Goal: Information Seeking & Learning: Understand process/instructions

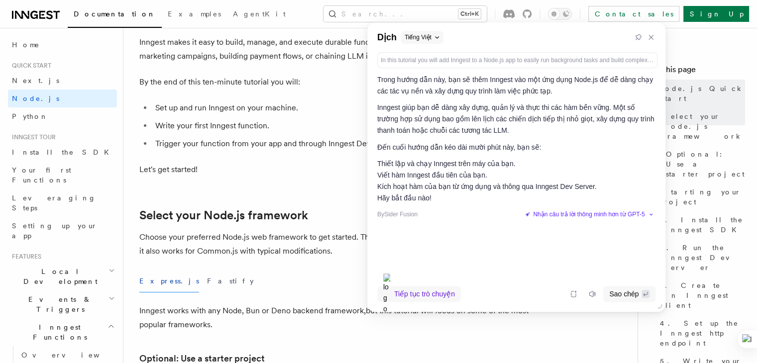
scroll to position [100, 0]
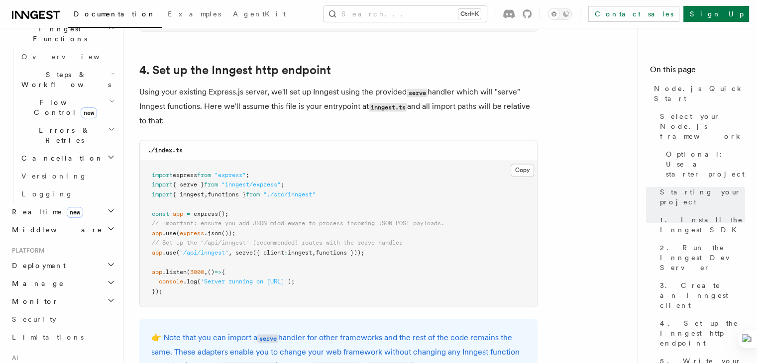
scroll to position [299, 0]
click at [67, 207] on span "new" at bounding box center [75, 212] width 16 height 11
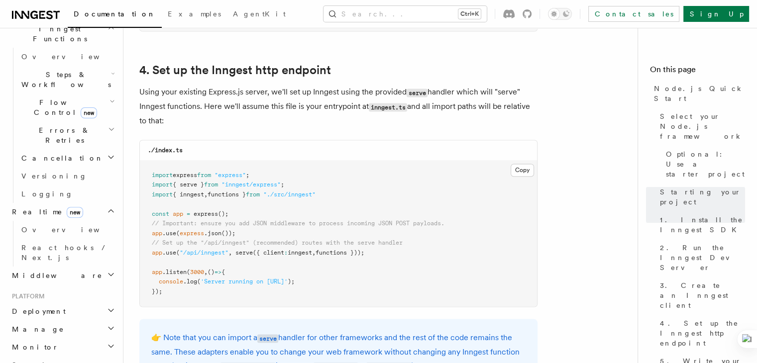
click at [67, 207] on span "new" at bounding box center [75, 212] width 16 height 11
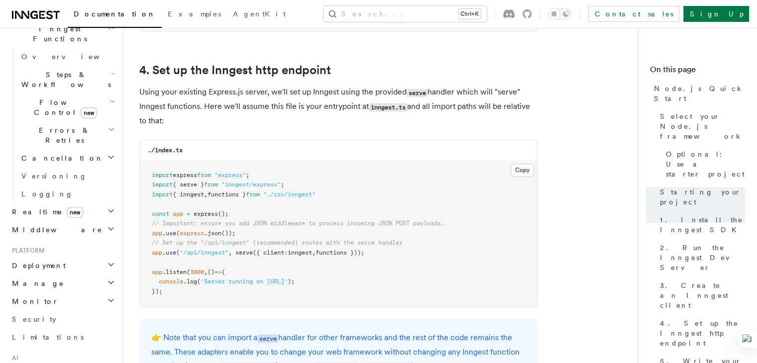
click at [55, 221] on h2 "Middleware" at bounding box center [62, 230] width 109 height 18
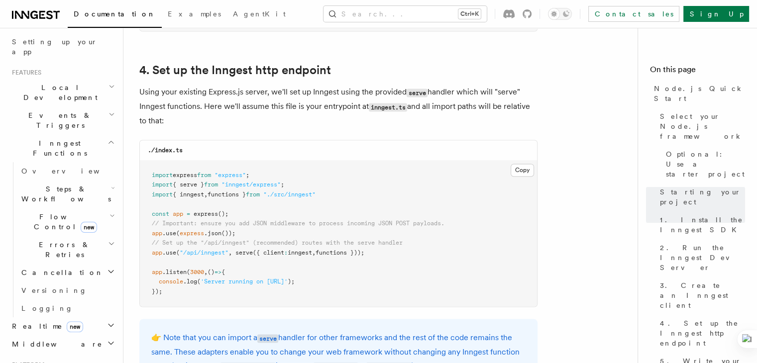
scroll to position [0, 0]
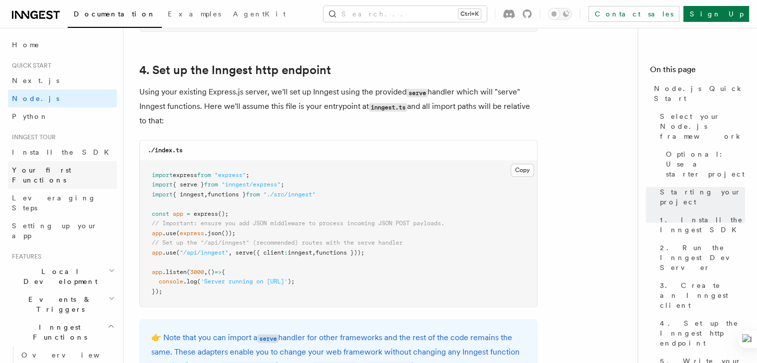
click at [80, 166] on link "Your first Functions" at bounding box center [62, 175] width 109 height 28
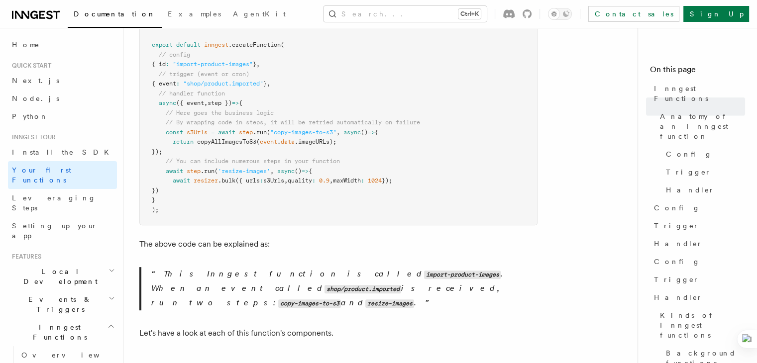
scroll to position [398, 0]
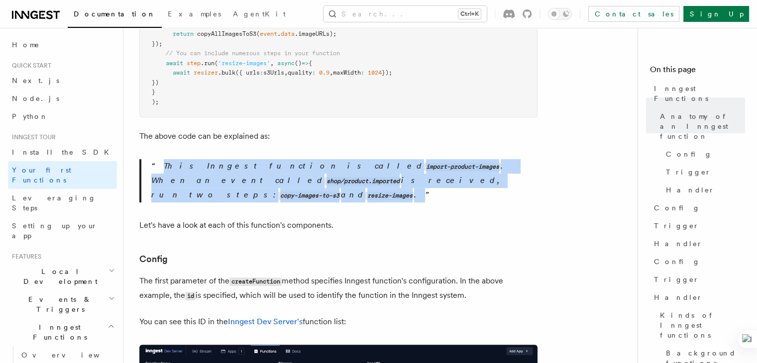
drag, startPoint x: 388, startPoint y: 170, endPoint x: 137, endPoint y: 142, distance: 252.4
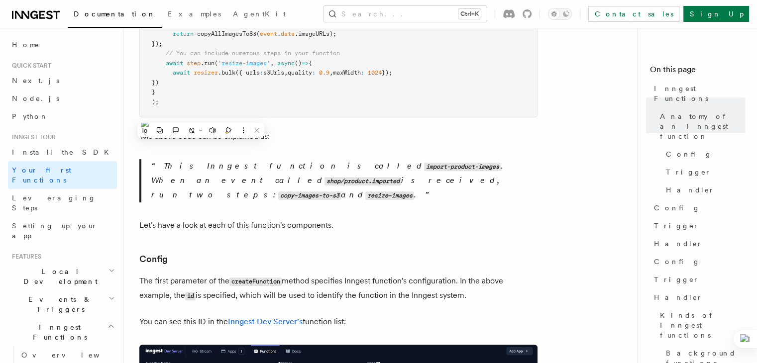
click at [392, 219] on p "Let's have a look at each of this function's components." at bounding box center [338, 226] width 398 height 14
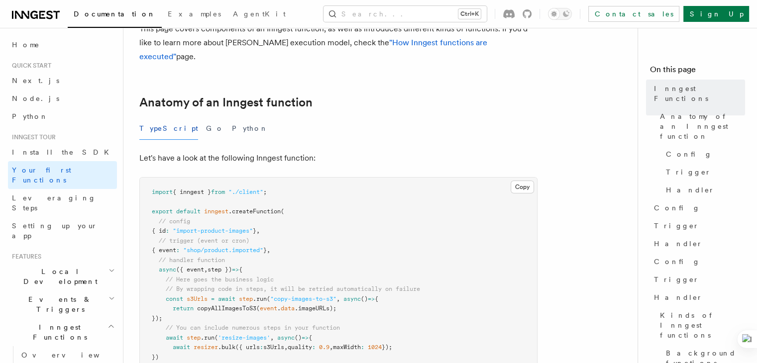
scroll to position [149, 0]
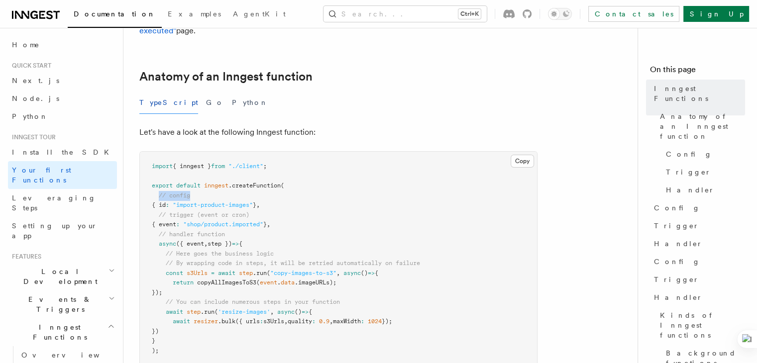
drag, startPoint x: 159, startPoint y: 183, endPoint x: 198, endPoint y: 178, distance: 39.2
click at [198, 178] on pre "import { inngest } from "./client" ; export default inngest .createFunction ( /…" at bounding box center [338, 259] width 397 height 214
copy span "// config"
drag, startPoint x: 238, startPoint y: 218, endPoint x: 159, endPoint y: 224, distance: 79.3
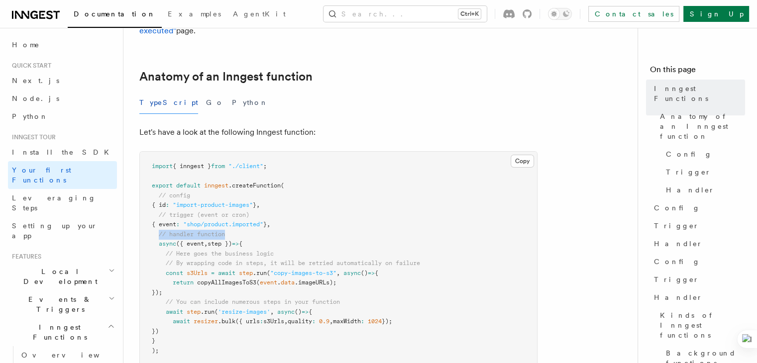
click at [159, 224] on pre "import { inngest } from "./client" ; export default inngest .createFunction ( /…" at bounding box center [338, 259] width 397 height 214
copy span "// handler function"
click at [263, 205] on pre "import { inngest } from "./client" ; export default inngest .createFunction ( /…" at bounding box center [338, 259] width 397 height 214
copy span "// trigger (event or cron)"
drag, startPoint x: 157, startPoint y: 201, endPoint x: 260, endPoint y: 204, distance: 102.6
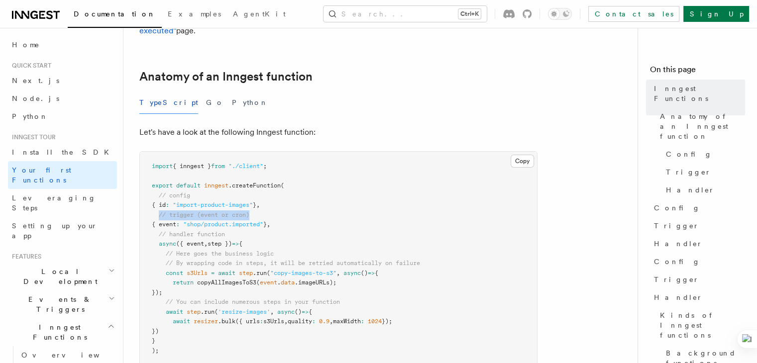
click at [260, 204] on pre "import { inngest } from "./client" ; export default inngest .createFunction ( /…" at bounding box center [338, 259] width 397 height 214
click at [376, 209] on pre "import { inngest } from "./client" ; export default inngest .createFunction ( /…" at bounding box center [338, 259] width 397 height 214
